Goal: Navigation & Orientation: Find specific page/section

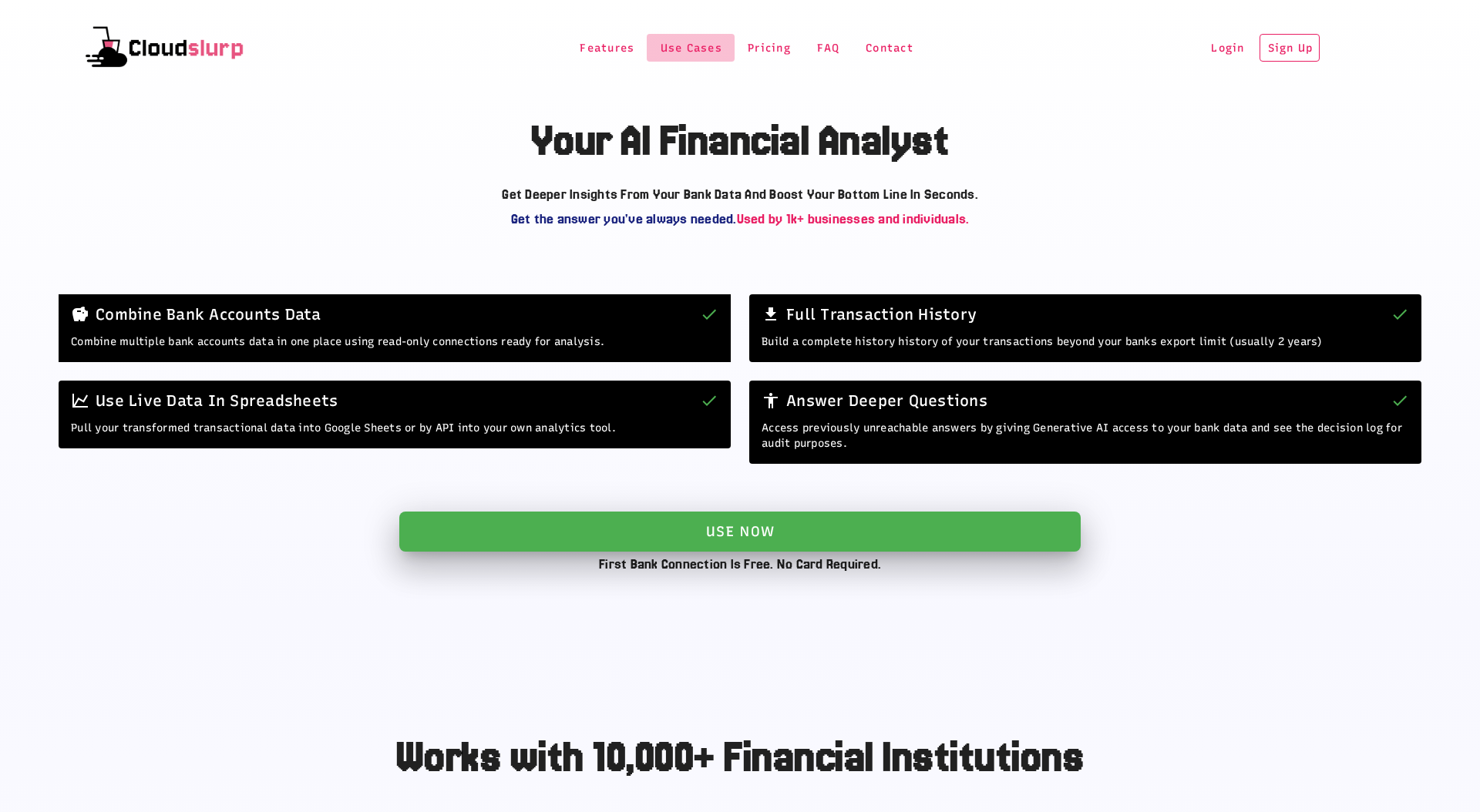
click at [690, 51] on span "Use Cases" at bounding box center [690, 48] width 64 height 13
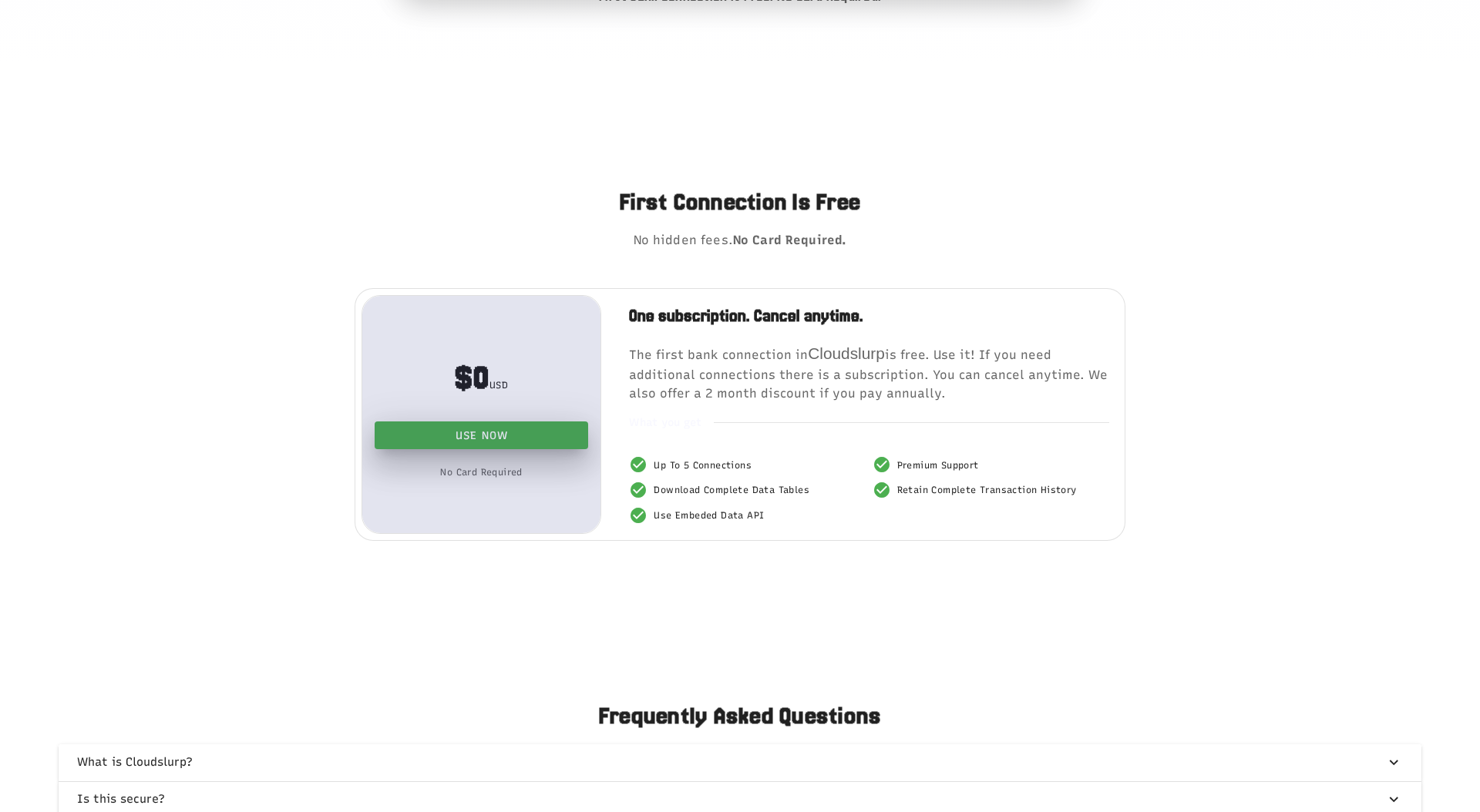
scroll to position [3229, 0]
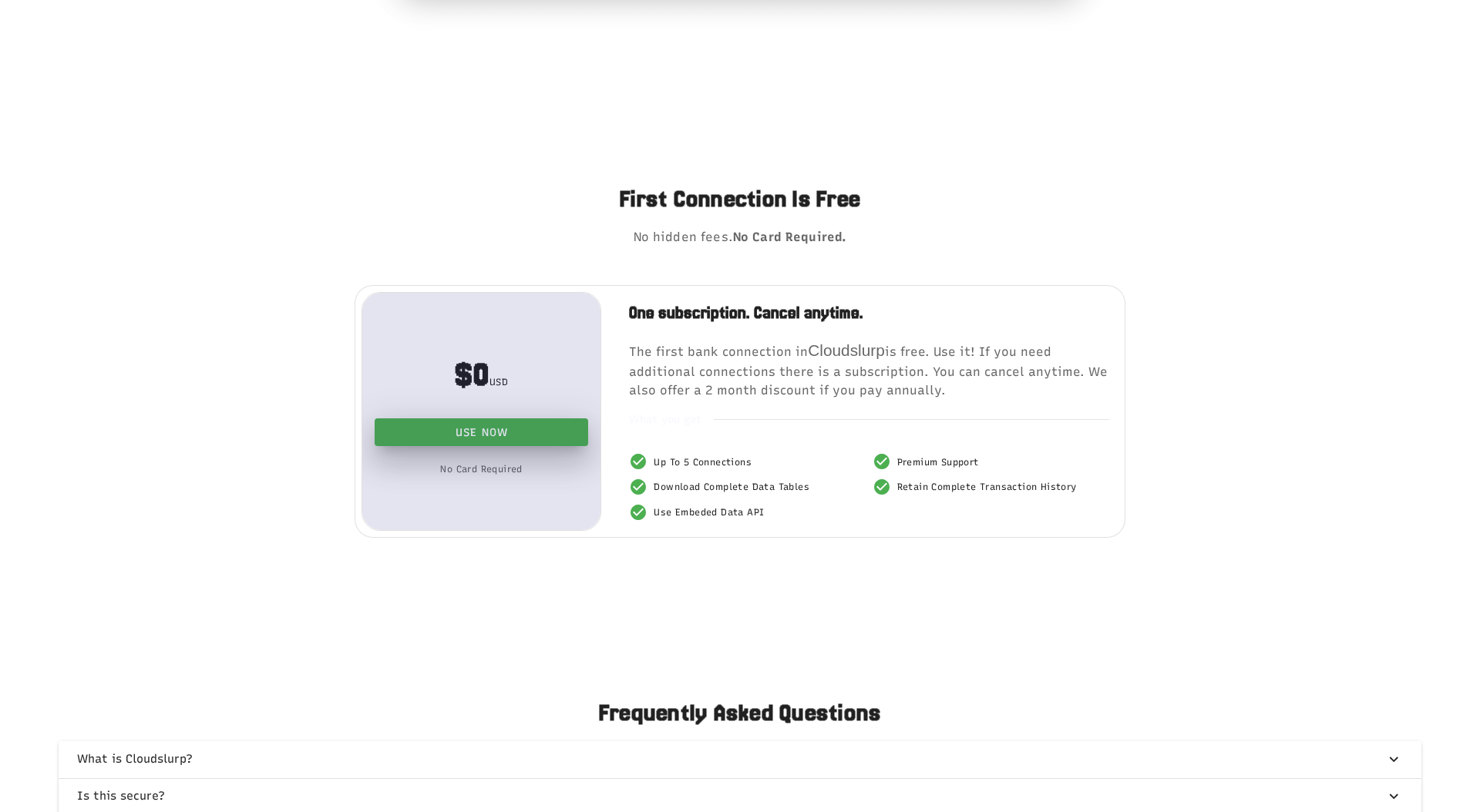
click at [812, 363] on p "The first bank connection in [GEOGRAPHIC_DATA] is free. Use it! If you need add…" at bounding box center [869, 369] width 480 height 61
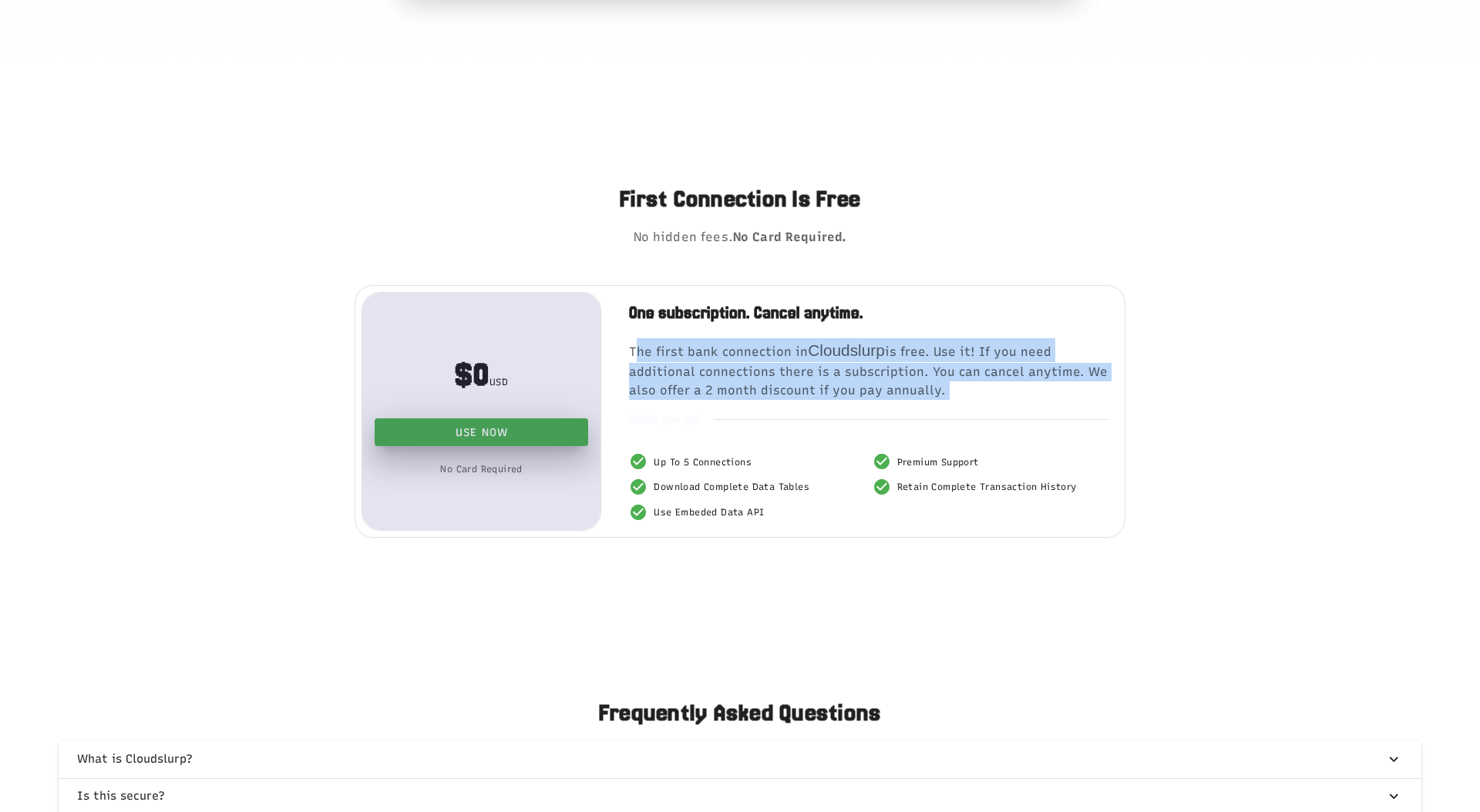
drag, startPoint x: 812, startPoint y: 363, endPoint x: 827, endPoint y: 363, distance: 15.0
click at [812, 363] on p "The first bank connection in [GEOGRAPHIC_DATA] is free. Use it! If you need add…" at bounding box center [869, 369] width 480 height 61
click at [1026, 335] on div "One subscription. Cancel anytime. The first bank connection in [GEOGRAPHIC_DATA…" at bounding box center [869, 411] width 517 height 256
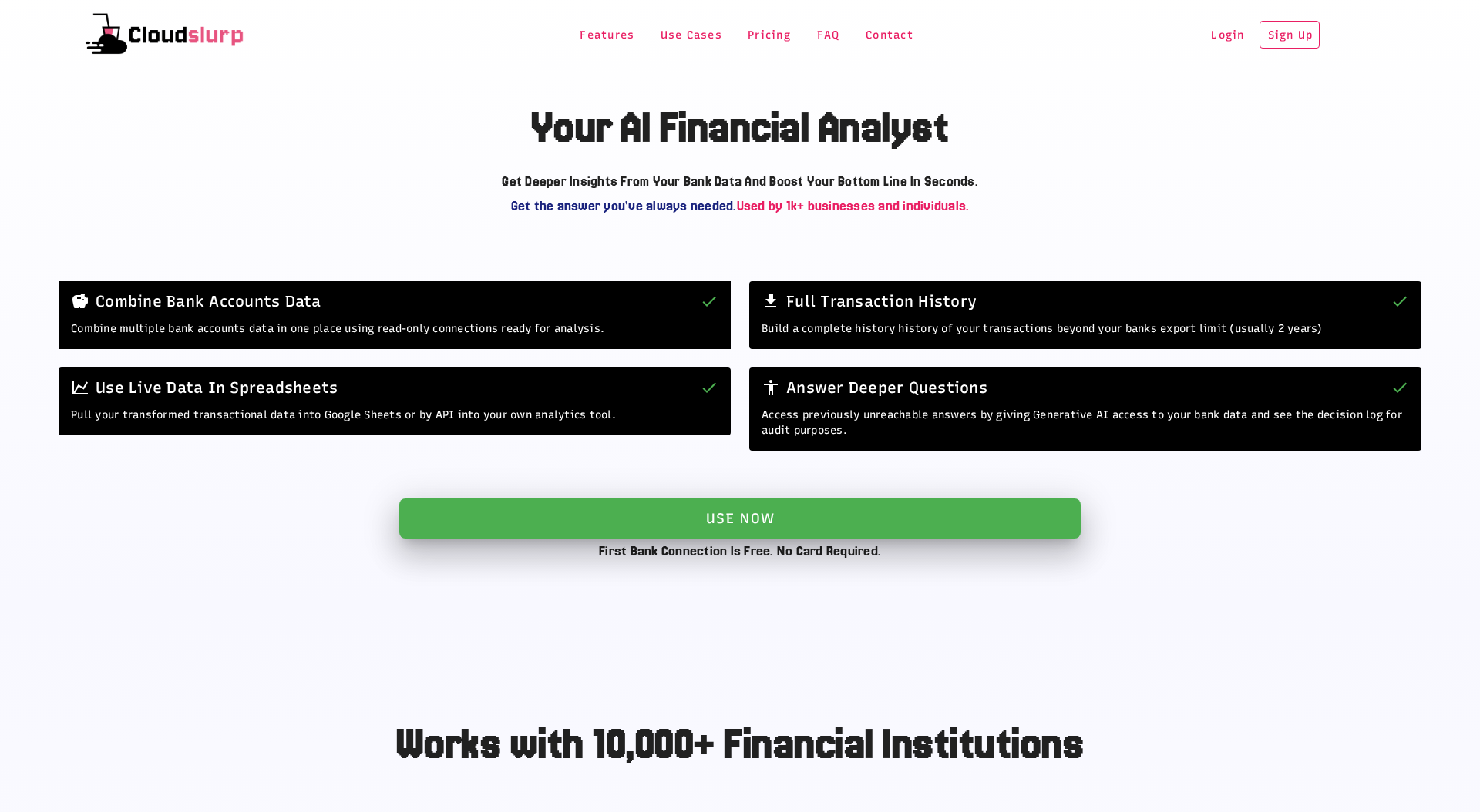
scroll to position [0, 0]
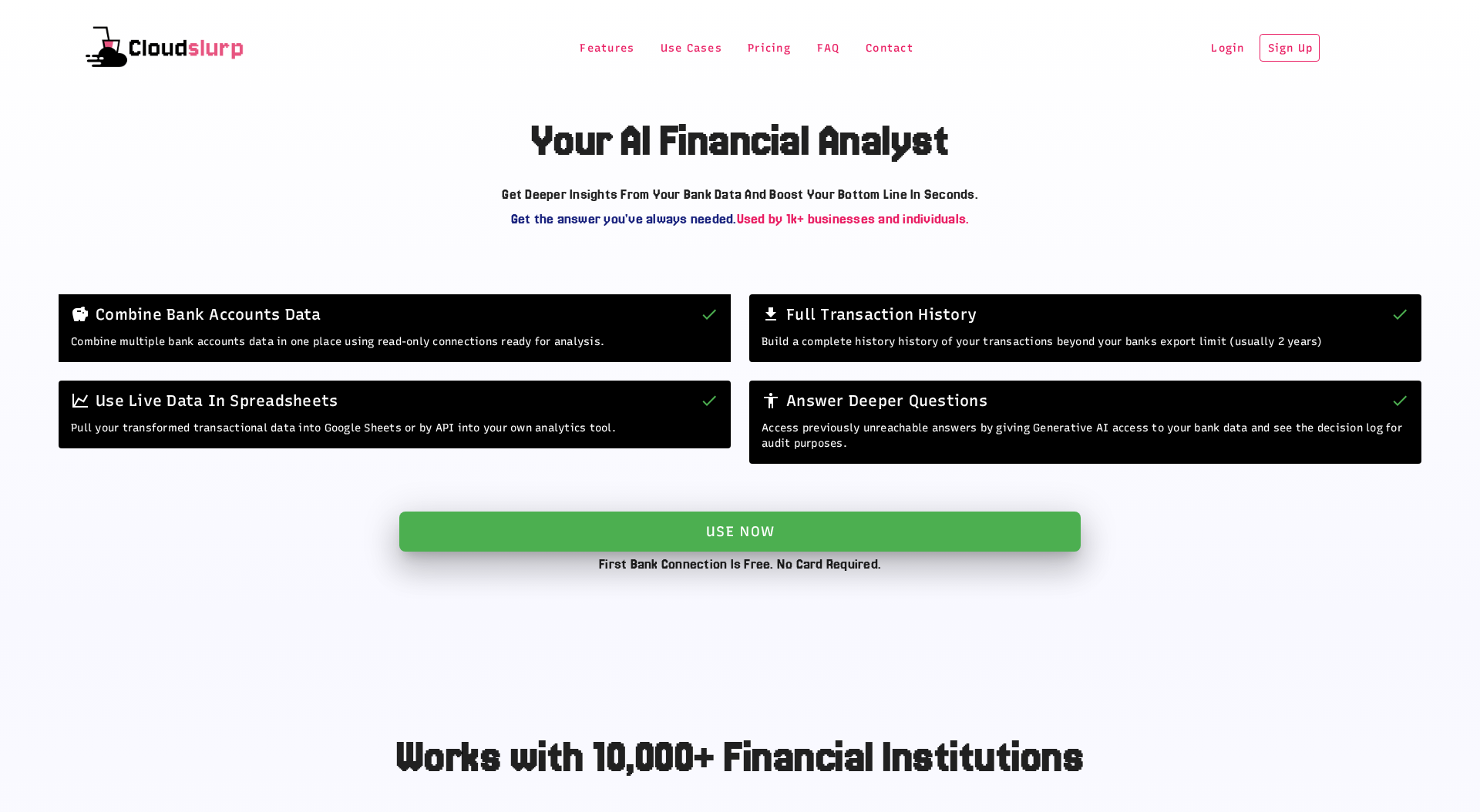
click at [1091, 53] on div "Features Use Cases Pricing FAQ Contact Login Sign Up" at bounding box center [740, 48] width 1480 height 50
